Goal: Find specific page/section: Find specific page/section

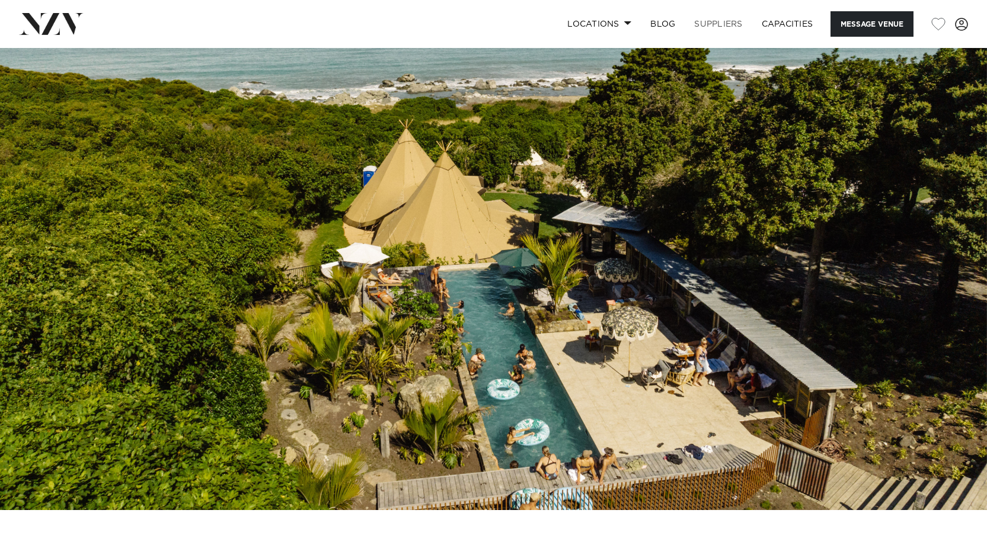
click at [717, 23] on link "SUPPLIERS" at bounding box center [718, 23] width 67 height 25
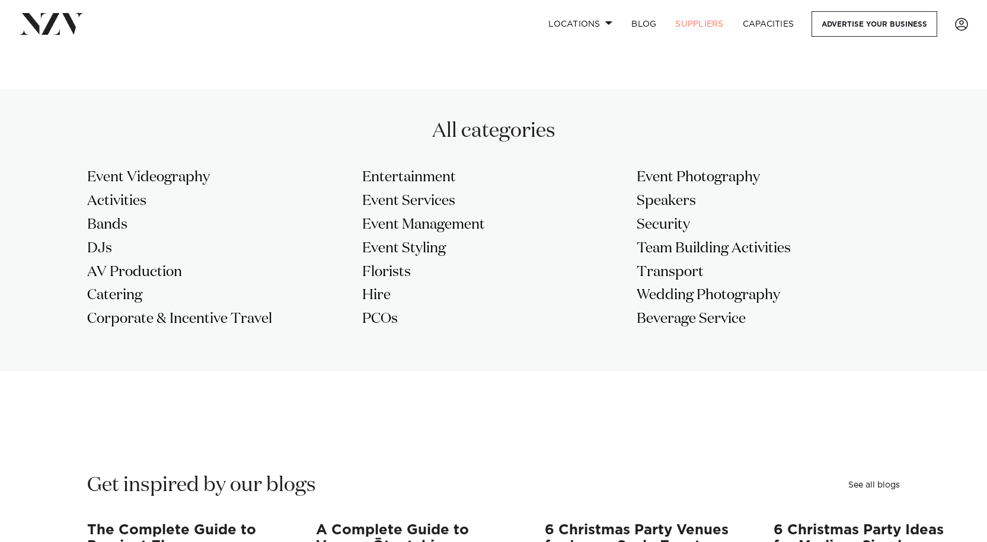
scroll to position [964, 0]
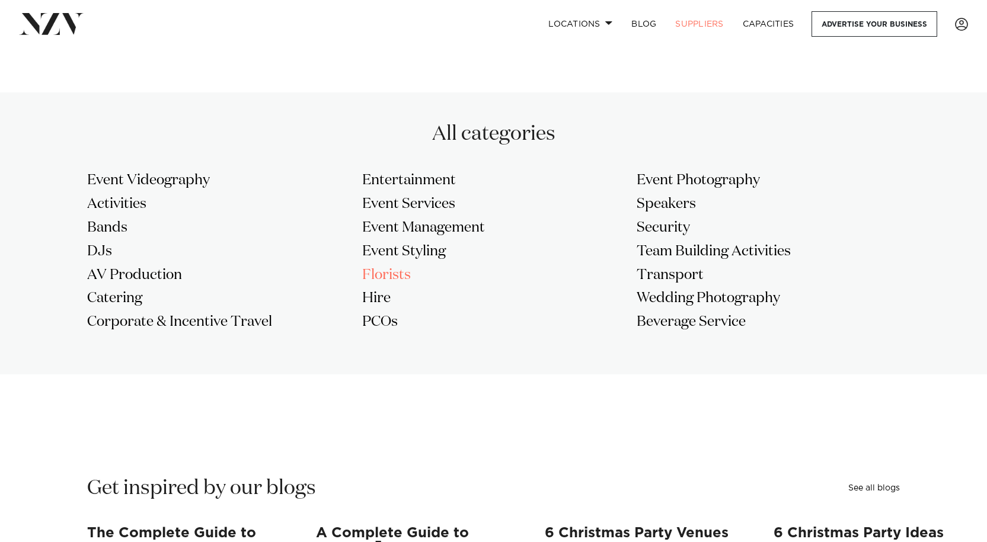
click at [391, 271] on h3 "Florists" at bounding box center [493, 275] width 263 height 19
